Goal: Navigation & Orientation: Find specific page/section

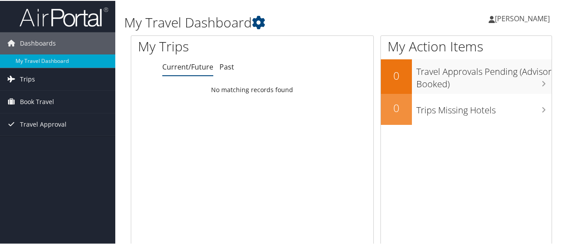
click at [68, 78] on link "Trips" at bounding box center [57, 78] width 115 height 22
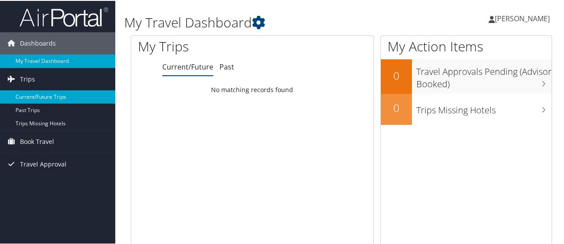
click at [59, 96] on link "Current/Future Trips" at bounding box center [57, 96] width 115 height 13
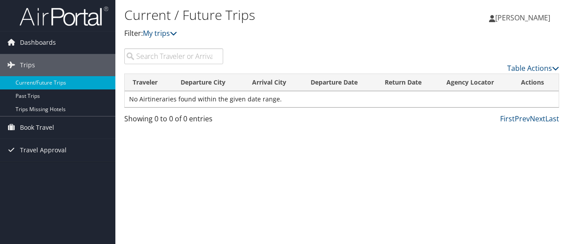
click at [181, 34] on p "Filter: My trips" at bounding box center [269, 34] width 290 height 12
click at [175, 35] on icon at bounding box center [173, 33] width 7 height 7
click at [176, 34] on icon at bounding box center [173, 33] width 7 height 7
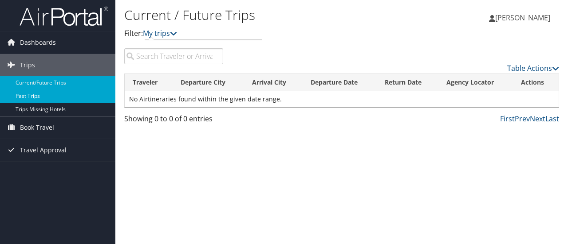
click at [51, 94] on link "Past Trips" at bounding box center [57, 96] width 115 height 13
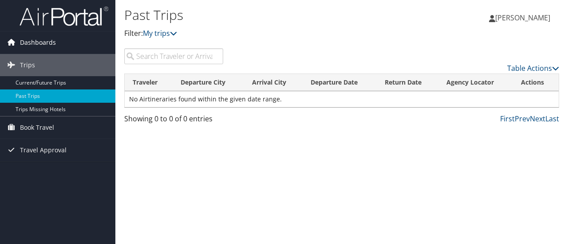
click at [50, 42] on span "Dashboards" at bounding box center [38, 42] width 36 height 22
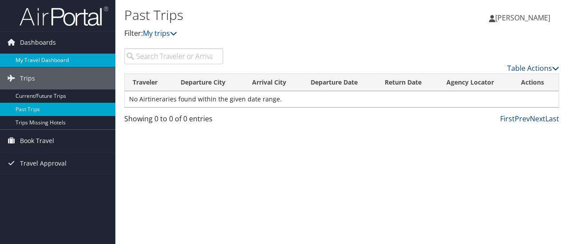
click at [64, 56] on link "My Travel Dashboard" at bounding box center [57, 60] width 115 height 13
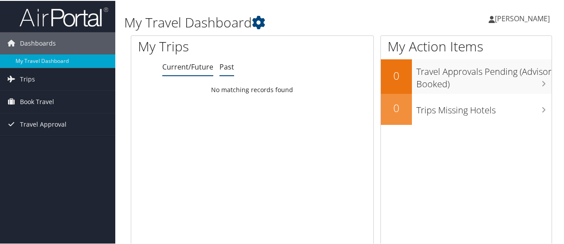
click at [220, 71] on link "Past" at bounding box center [227, 66] width 15 height 10
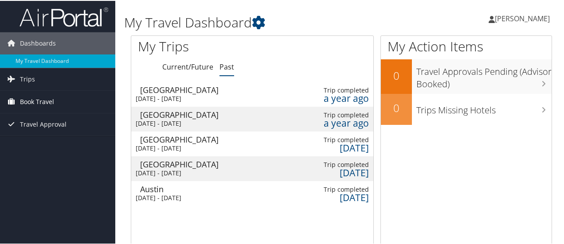
click at [54, 101] on link "Book Travel" at bounding box center [57, 101] width 115 height 22
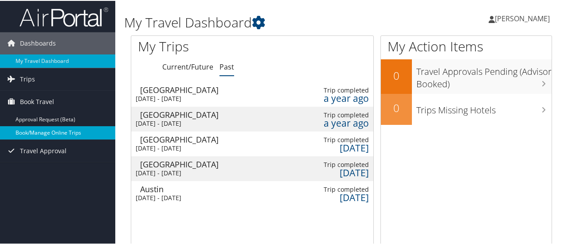
click at [63, 129] on link "Book/Manage Online Trips" at bounding box center [57, 132] width 115 height 13
